Goal: Check status

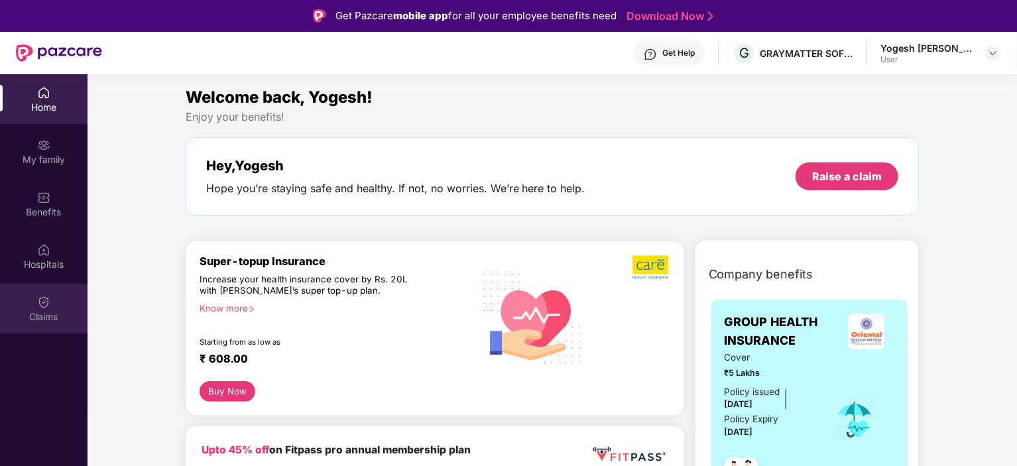
click at [48, 305] on img at bounding box center [43, 302] width 13 height 13
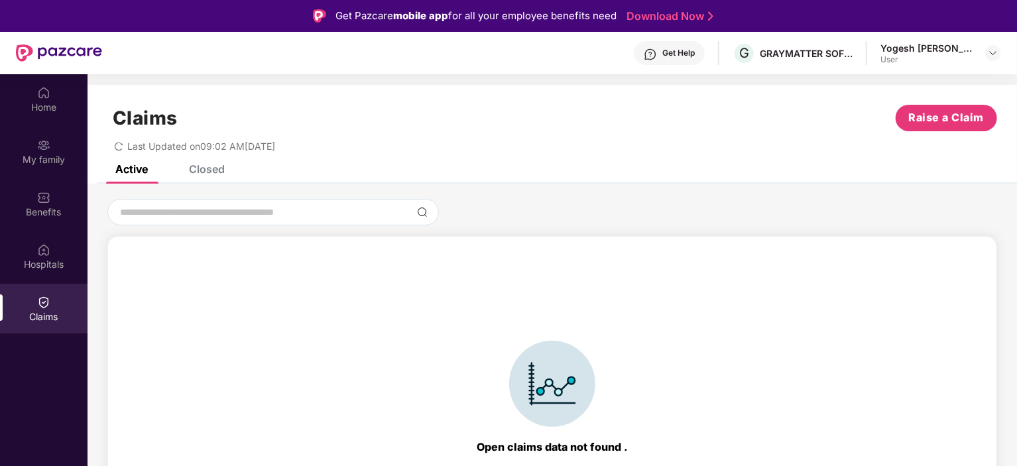
click at [196, 163] on div "Claims Raise a Claim Last Updated on 09:02 AM, 18 Sep 2025" at bounding box center [553, 125] width 930 height 80
click at [204, 171] on div "Closed" at bounding box center [207, 168] width 36 height 13
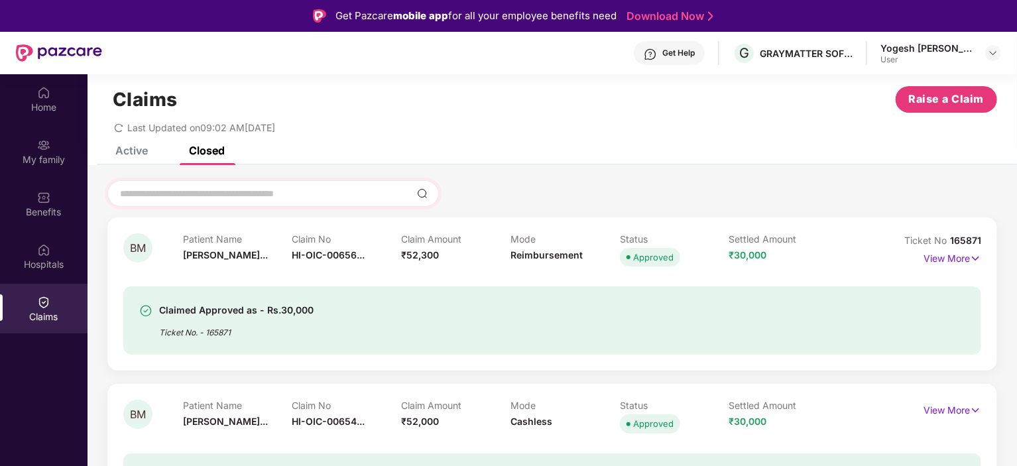
scroll to position [29, 0]
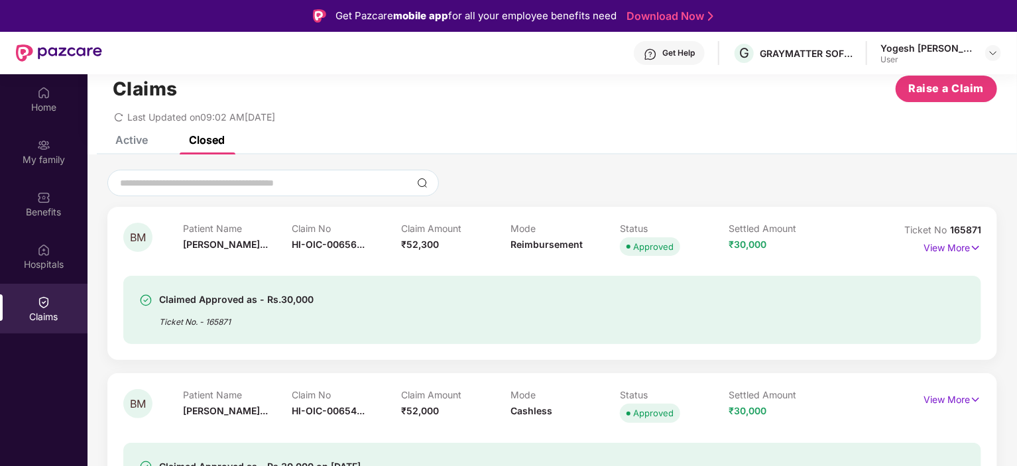
click at [137, 141] on div "Active" at bounding box center [131, 139] width 32 height 13
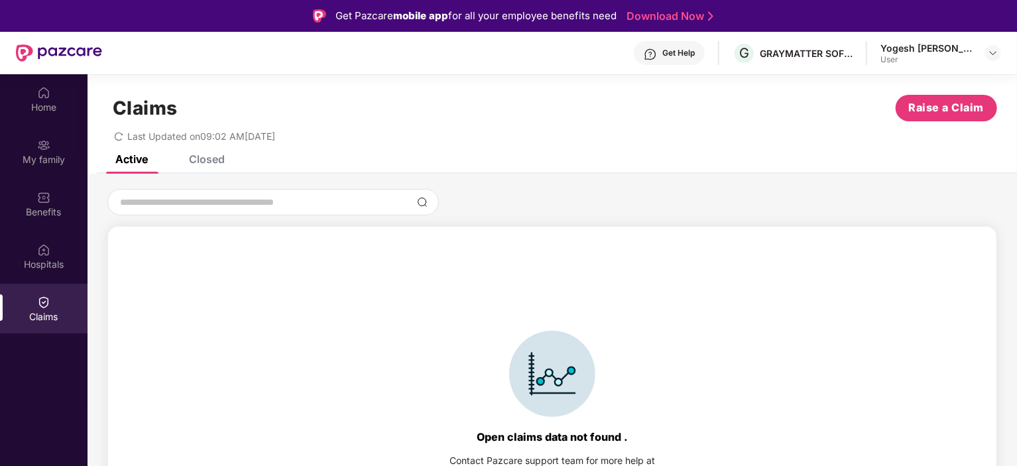
scroll to position [0, 0]
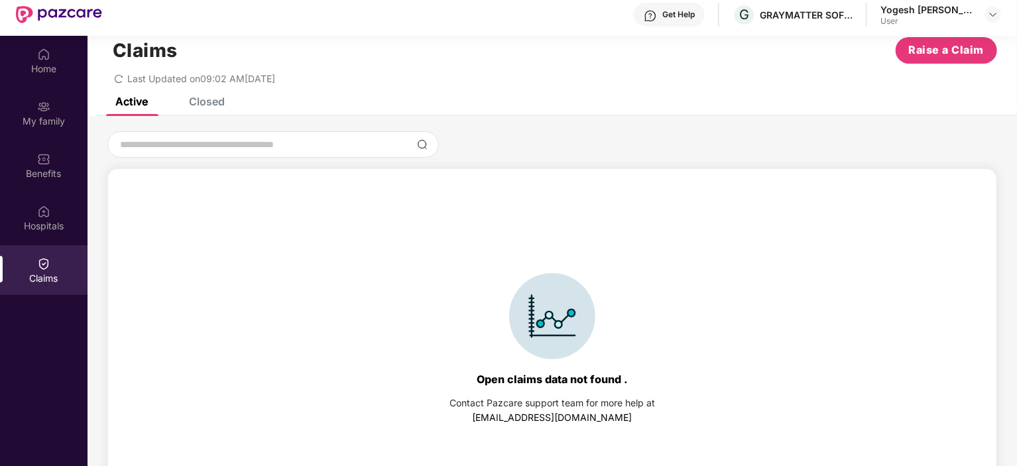
scroll to position [74, 0]
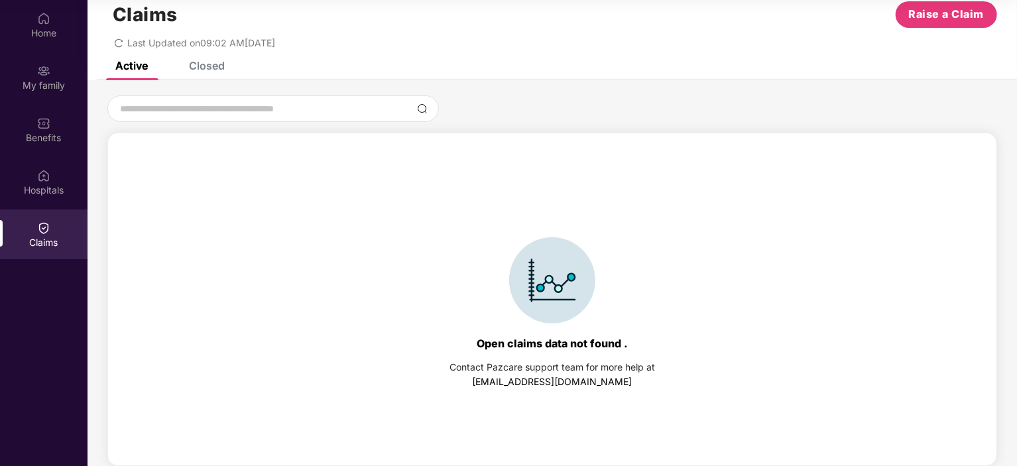
click at [208, 69] on div "Closed" at bounding box center [207, 65] width 36 height 13
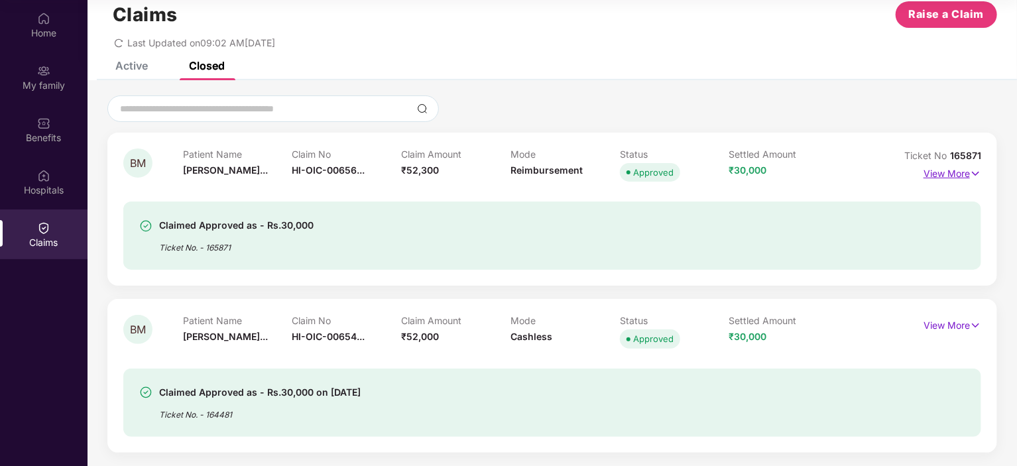
click at [956, 169] on p "View More" at bounding box center [953, 172] width 58 height 18
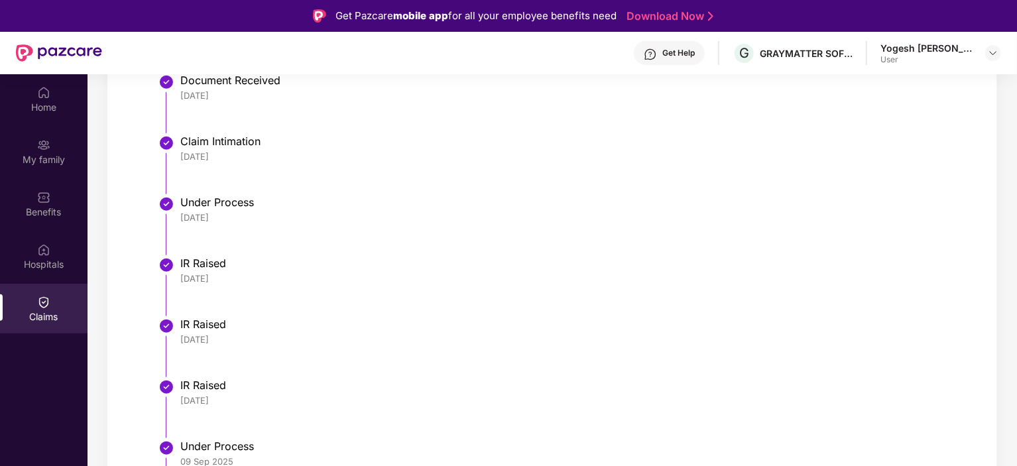
scroll to position [597, 0]
